Goal: Information Seeking & Learning: Learn about a topic

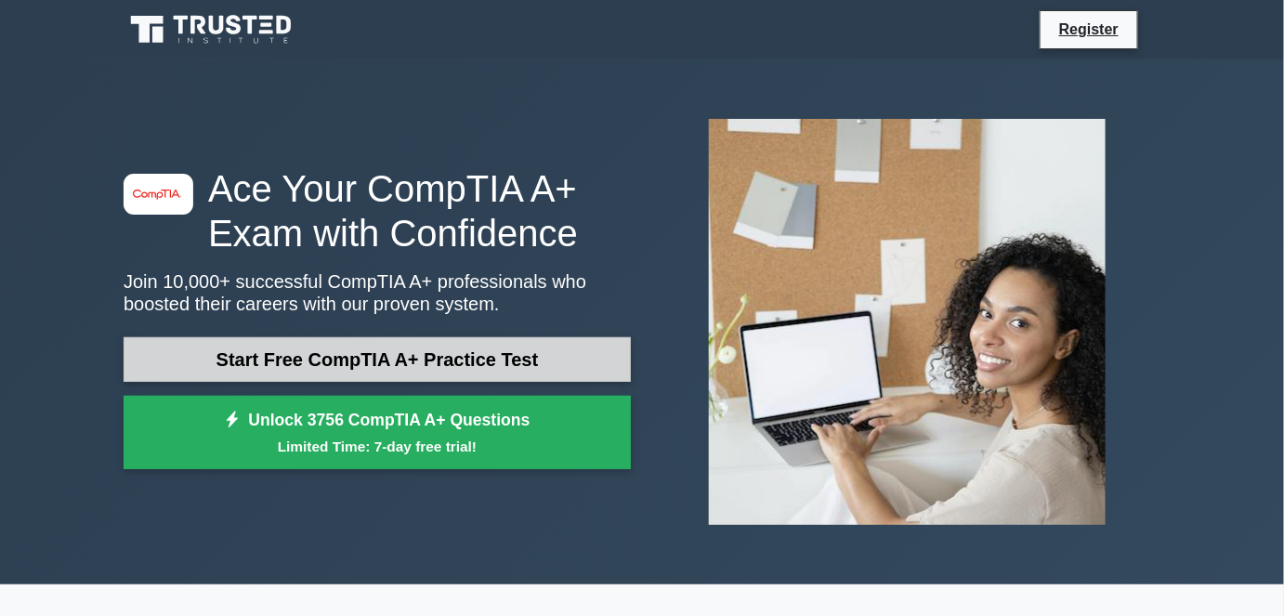
drag, startPoint x: 0, startPoint y: 0, endPoint x: 263, endPoint y: 362, distance: 447.7
click at [263, 362] on link "Start Free CompTIA A+ Practice Test" at bounding box center [377, 359] width 507 height 45
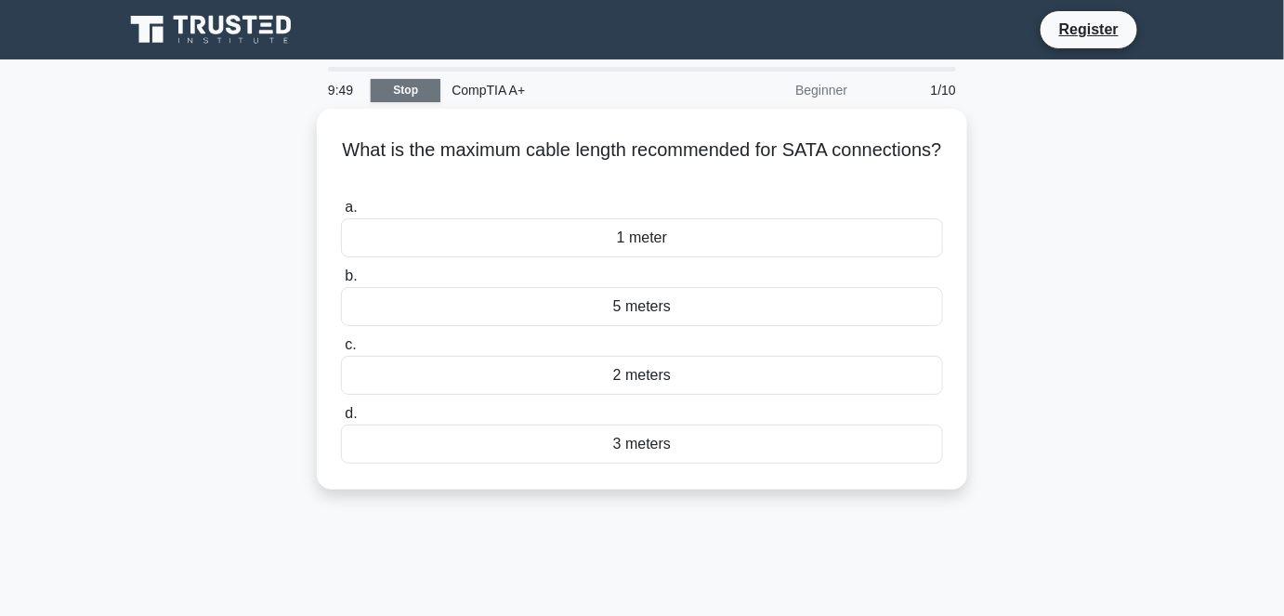
click at [409, 91] on link "Stop" at bounding box center [406, 90] width 70 height 23
click at [825, 89] on div "Beginner" at bounding box center [777, 90] width 163 height 37
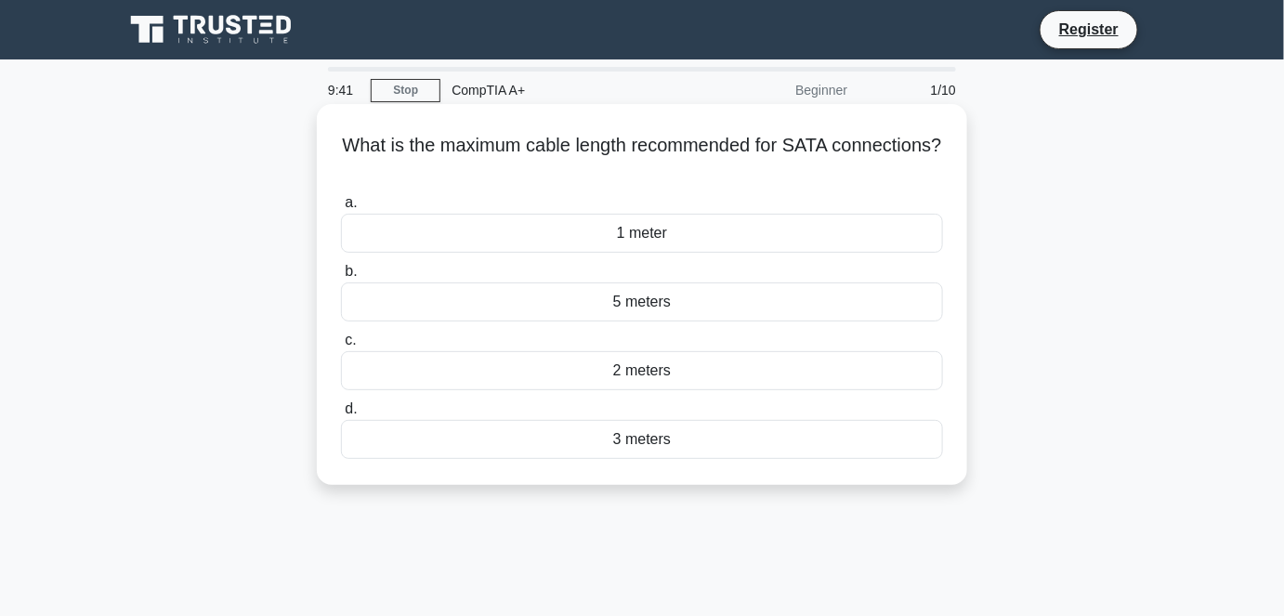
click at [642, 446] on div "3 meters" at bounding box center [642, 439] width 602 height 39
click at [341, 415] on input "d. 3 meters" at bounding box center [341, 409] width 0 height 12
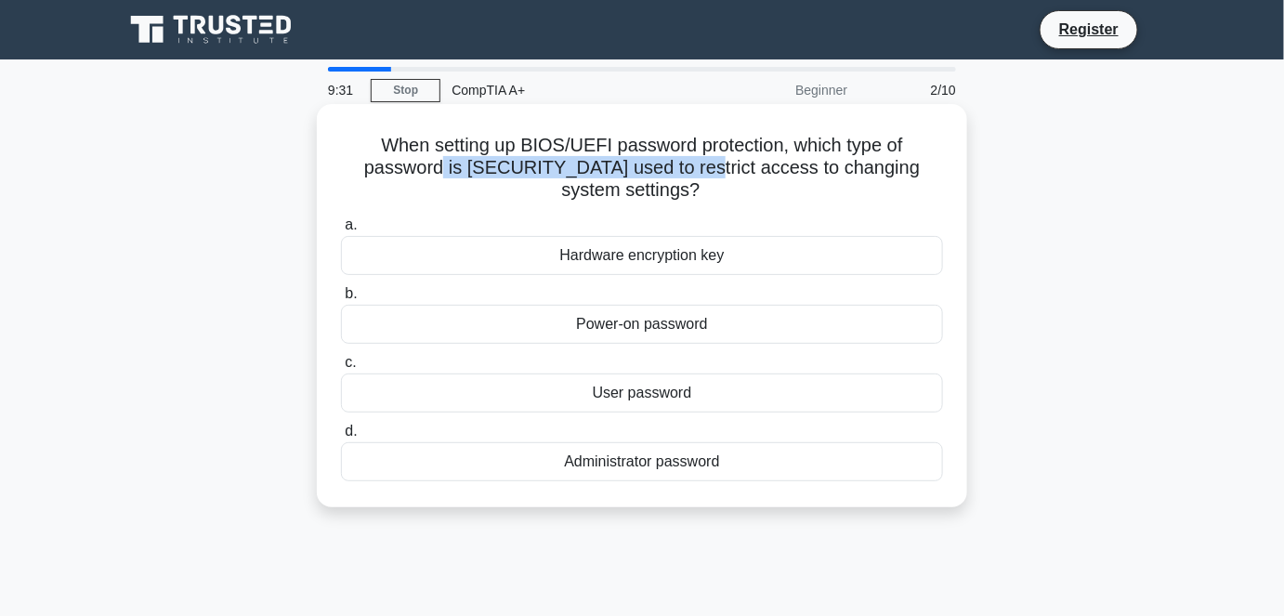
drag, startPoint x: 453, startPoint y: 167, endPoint x: 688, endPoint y: 166, distance: 234.1
click at [688, 166] on h5 "When setting up BIOS/UEFI password protection, which type of password is [SECUR…" at bounding box center [642, 168] width 606 height 69
